Goal: Obtain resource: Download file/media

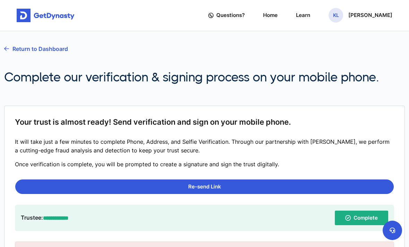
click at [278, 16] on link "Home" at bounding box center [270, 15] width 15 height 19
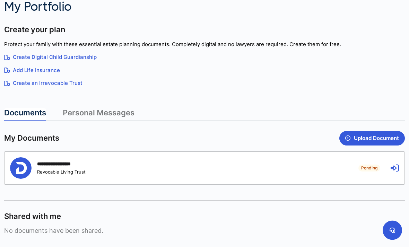
scroll to position [68, 0]
click at [377, 135] on button "Upload Document" at bounding box center [373, 138] width 66 height 15
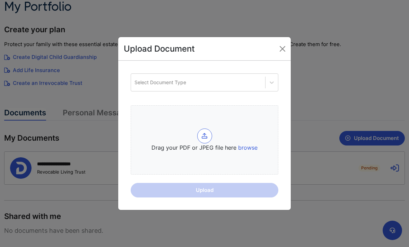
click at [284, 54] on button "Close" at bounding box center [282, 48] width 11 height 11
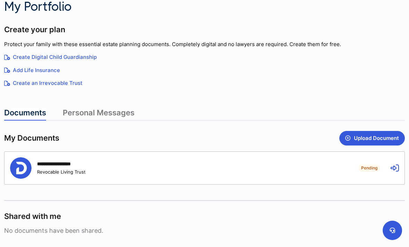
click at [400, 165] on div "**********" at bounding box center [205, 168] width 400 height 33
click at [397, 165] on icon at bounding box center [395, 168] width 8 height 8
click at [394, 162] on div "**********" at bounding box center [205, 168] width 400 height 33
click at [398, 164] on icon at bounding box center [395, 168] width 8 height 8
click at [50, 162] on div "**********" at bounding box center [61, 164] width 48 height 7
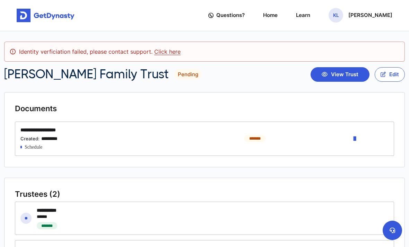
click at [343, 71] on button "View Trust" at bounding box center [340, 74] width 59 height 15
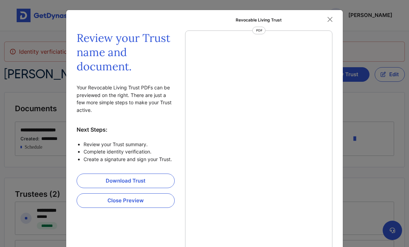
scroll to position [3, 0]
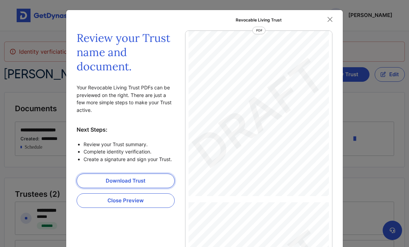
click at [135, 181] on link "Download Trust" at bounding box center [126, 181] width 98 height 15
click at [331, 16] on button "Close" at bounding box center [330, 19] width 10 height 10
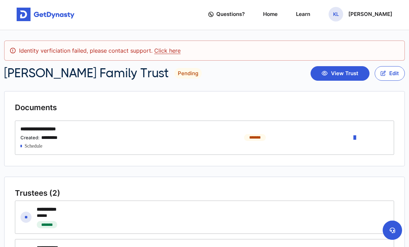
scroll to position [0, 0]
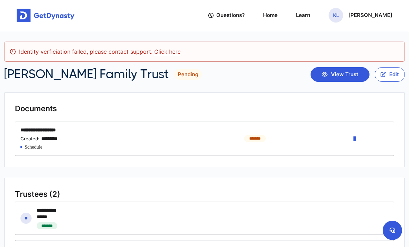
click at [245, 15] on span "Questions?" at bounding box center [230, 15] width 28 height 12
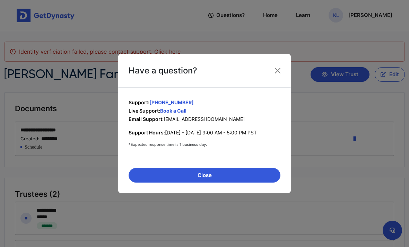
click at [282, 67] on button "Close" at bounding box center [277, 70] width 11 height 11
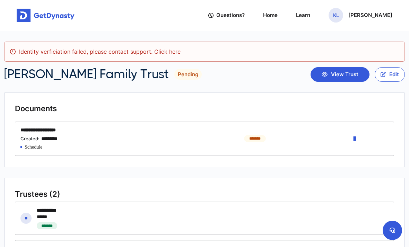
click at [346, 73] on button "View Trust" at bounding box center [340, 74] width 59 height 15
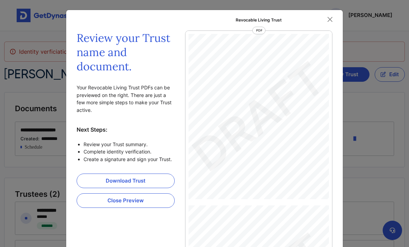
scroll to position [3, 0]
click at [135, 179] on link "Download Trust" at bounding box center [126, 181] width 98 height 15
